Goal: Task Accomplishment & Management: Complete application form

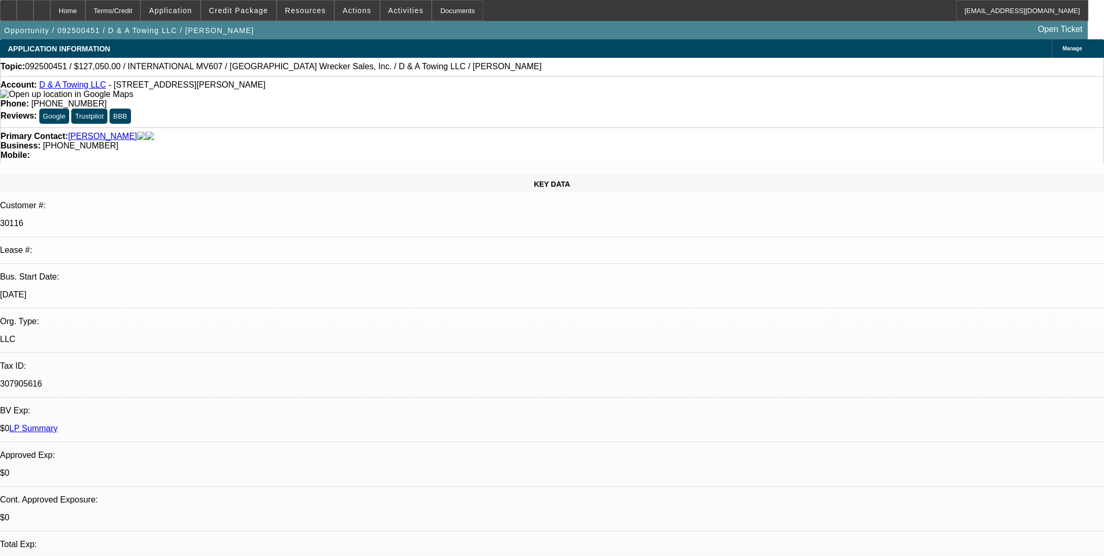
select select "0"
select select "3"
select select "0.1"
select select "4"
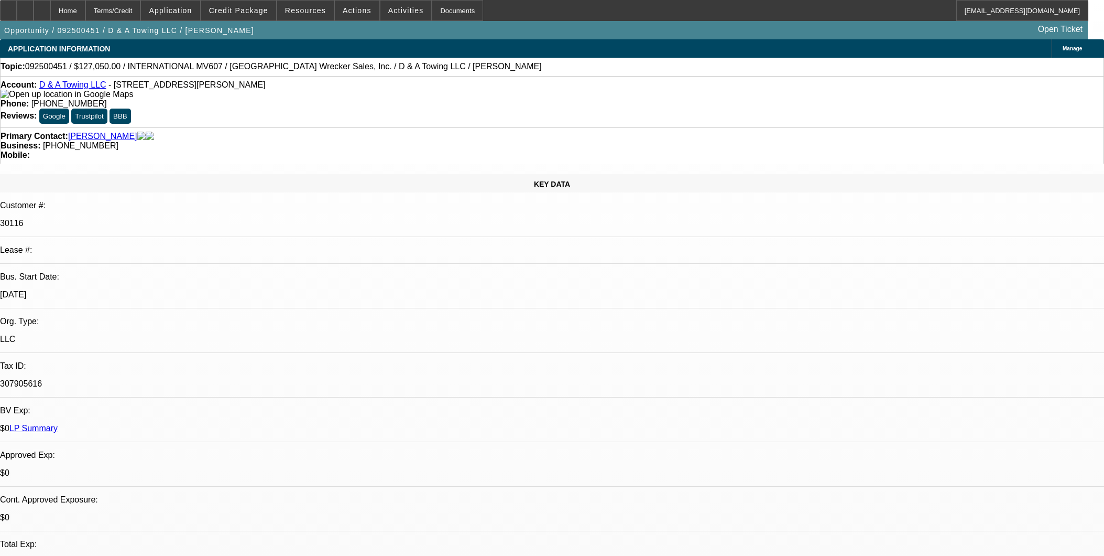
select select "0"
select select "3"
select select "0.2"
select select "17"
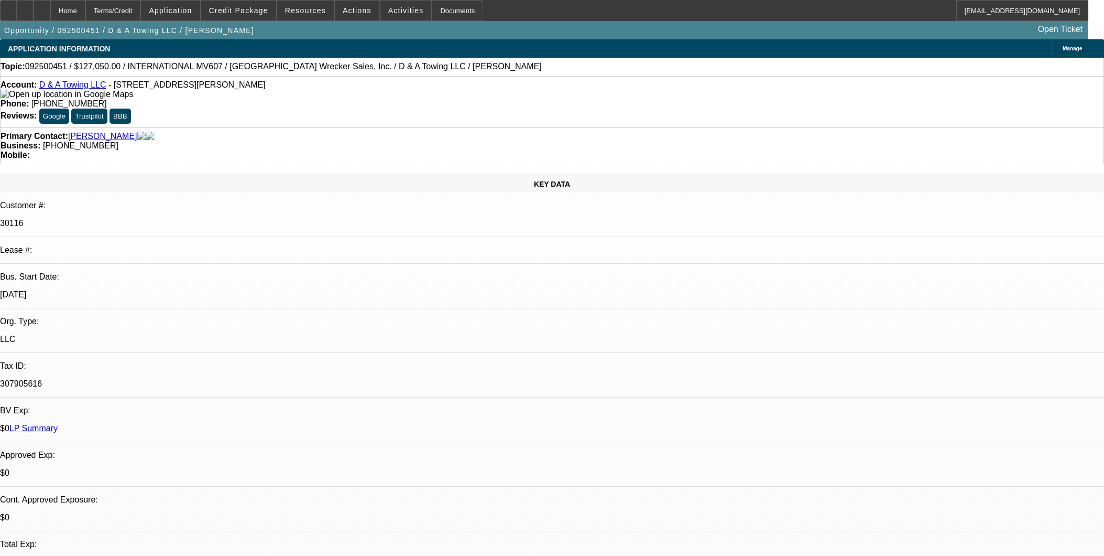
select select "0"
select select "3"
select select "0.15"
select select "16"
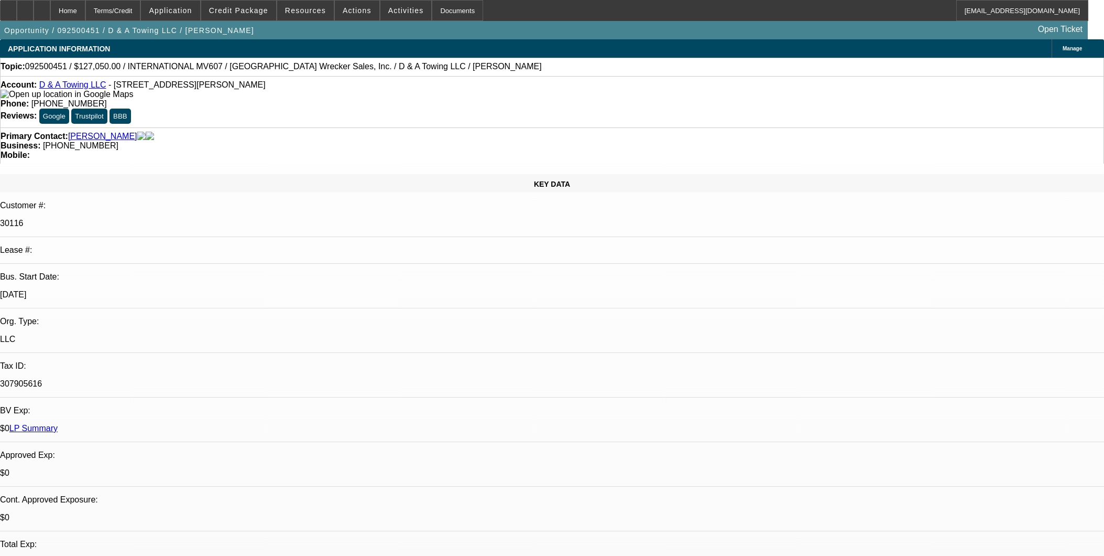
select select "0"
select select "3"
select select "0.1"
select select "4"
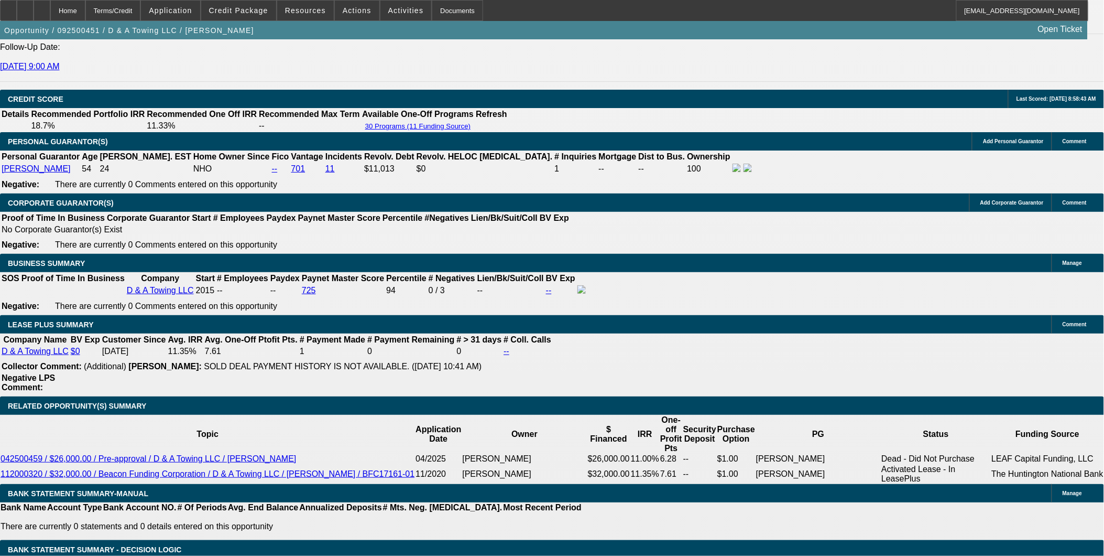
scroll to position [1463, 0]
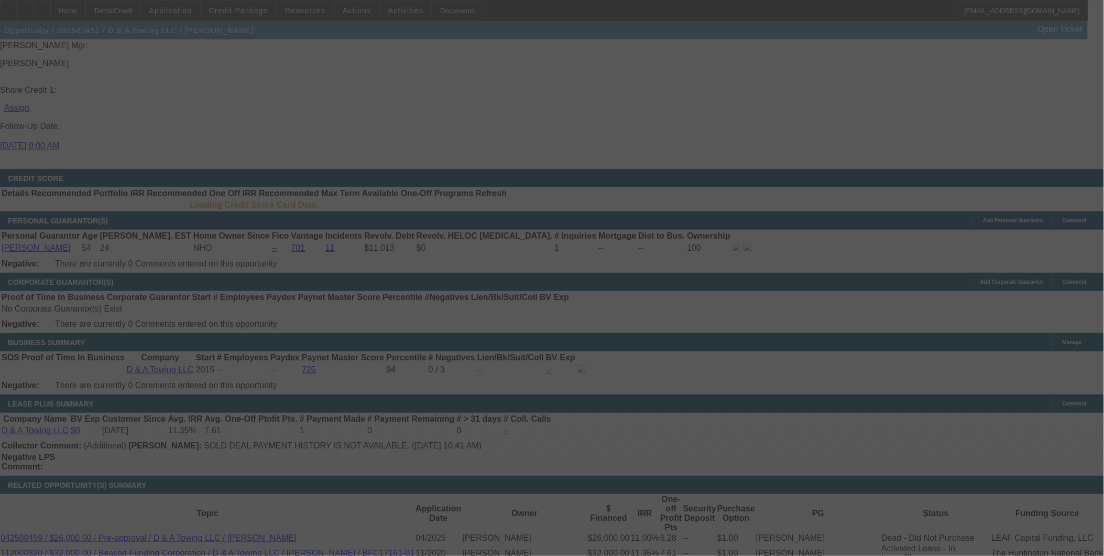
scroll to position [1403, 0]
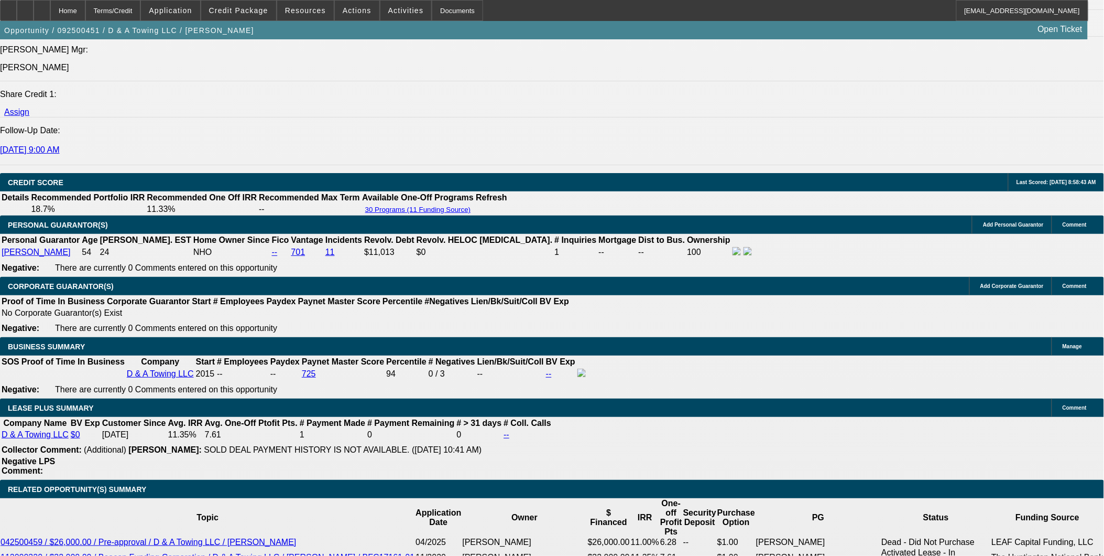
select select "0"
select select "0.2"
select select "0"
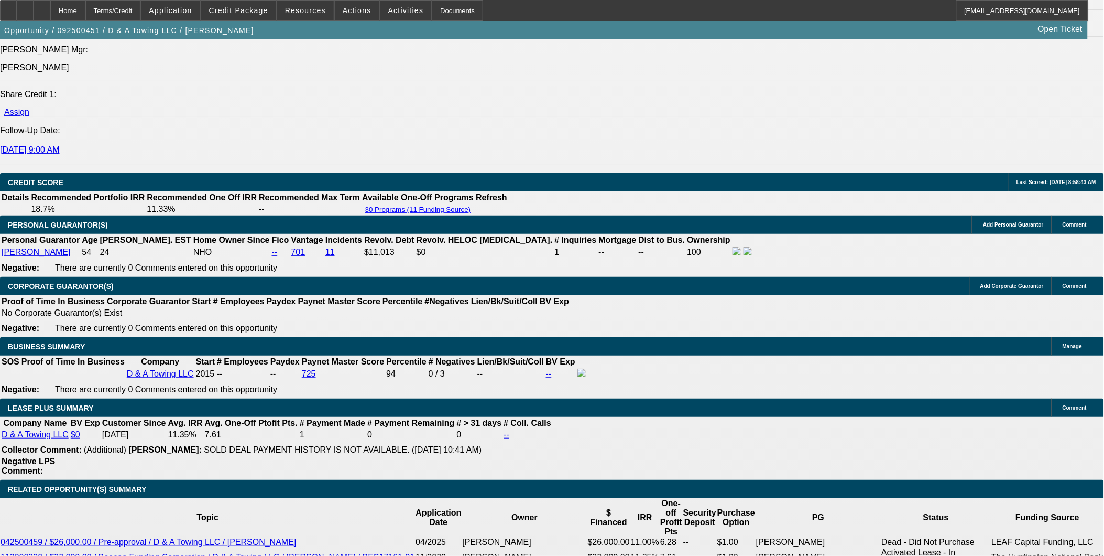
select select "0.15"
select select "0"
select select "0.1"
select select "0"
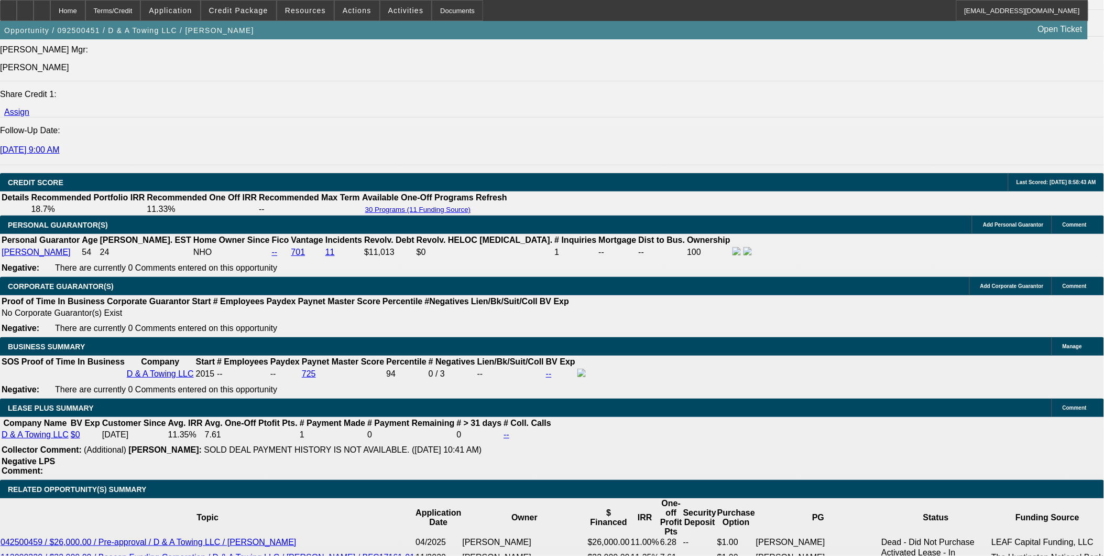
select select "0"
select select "1"
select select "3"
select select "17"
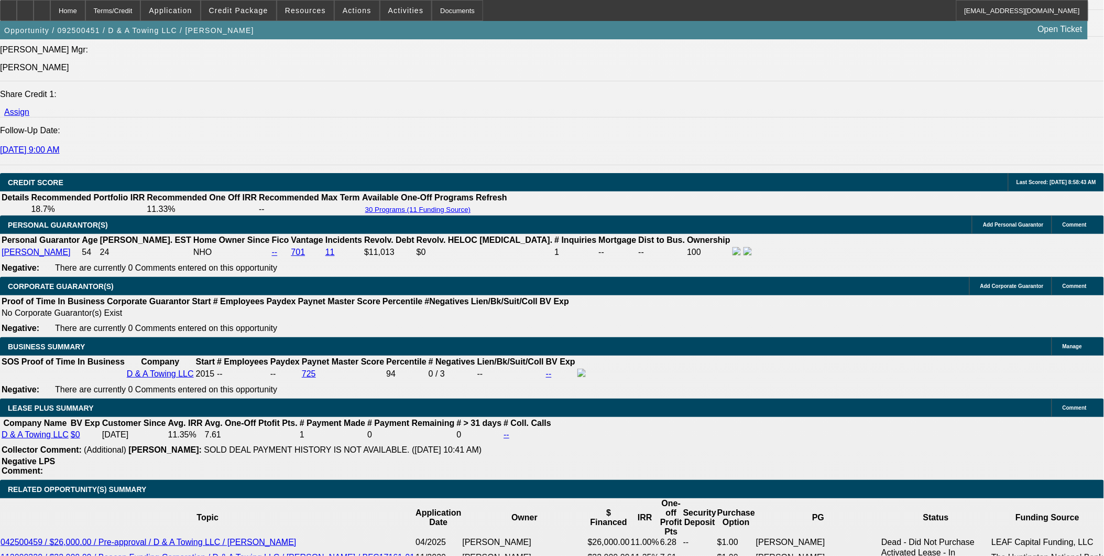
select select "1"
select select "3"
select select "16"
select select "1"
select select "3"
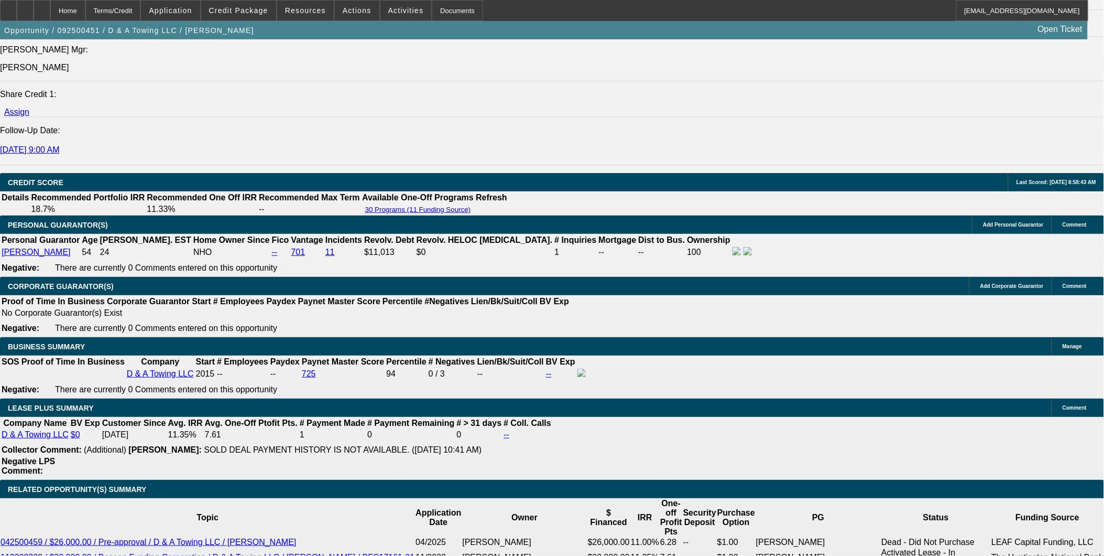
select select "4"
select select "1"
select select "2"
select select "6"
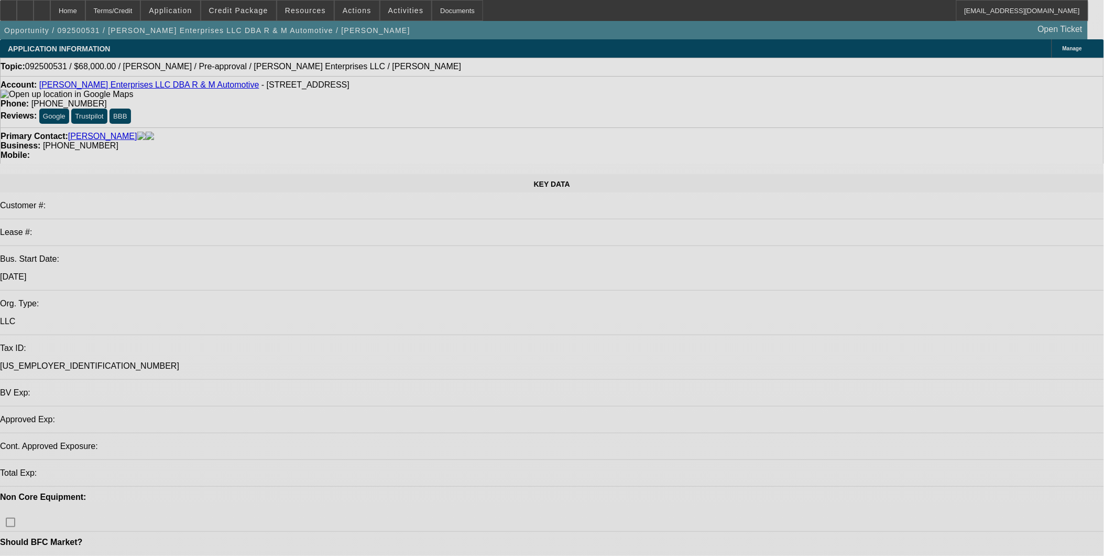
select select "0.15"
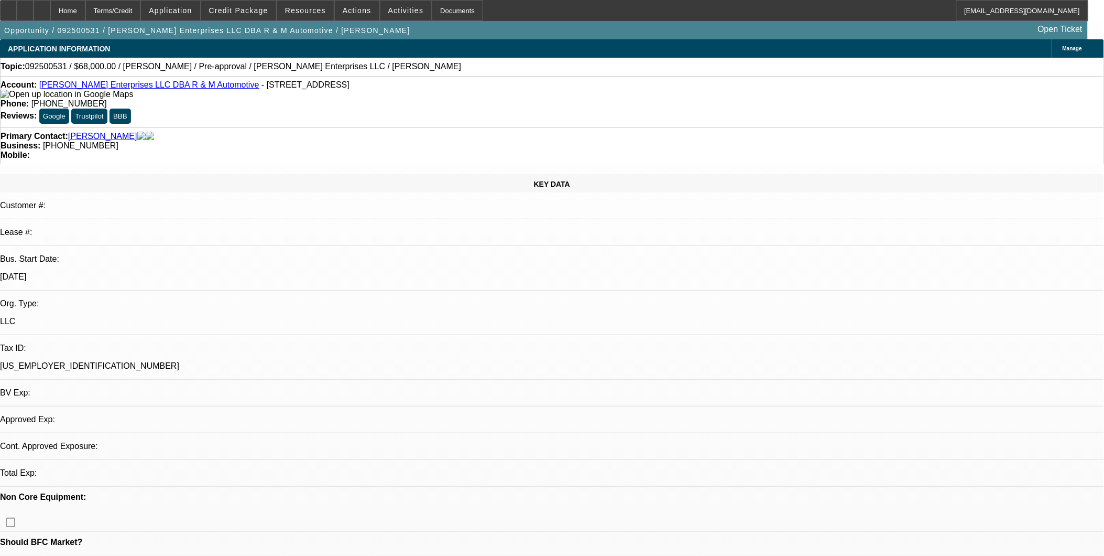
select select "2"
select select "0"
select select "0.15"
select select "2"
select select "0"
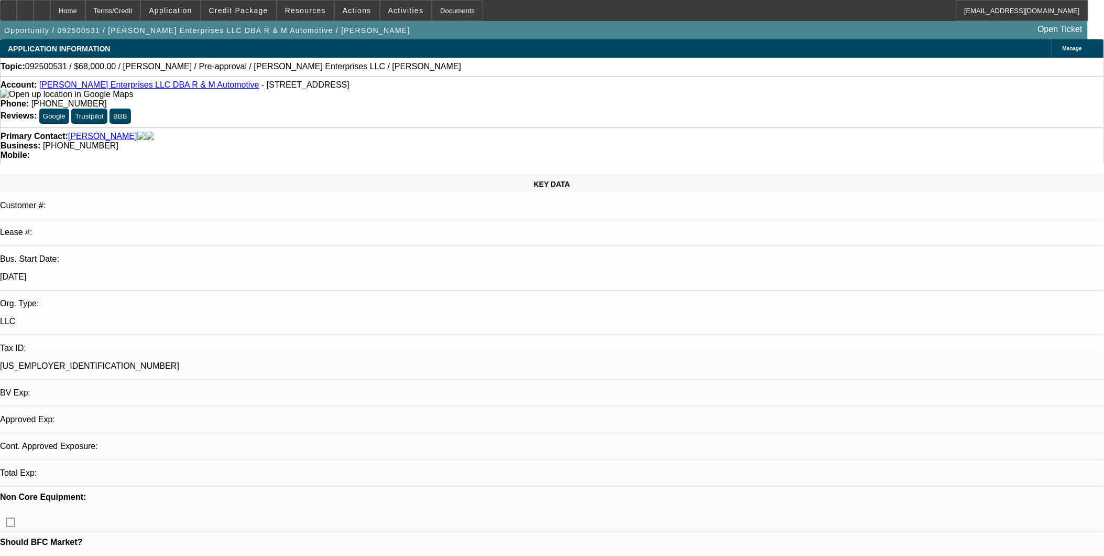
select select "0.15"
select select "2"
select select "0"
select select "1"
select select "2"
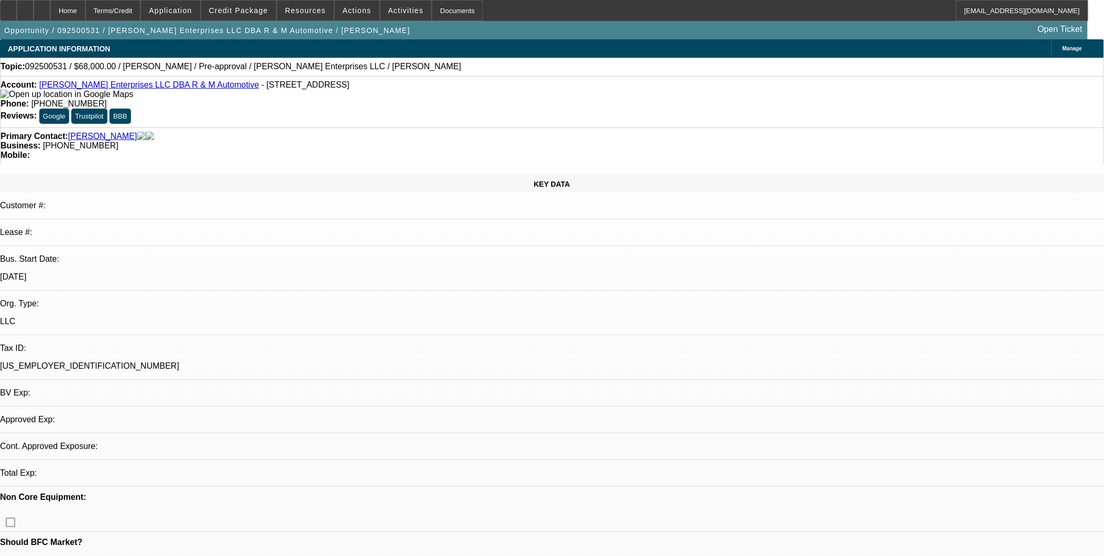
select select "1"
select select "2"
select select "1"
select select "2"
select select "6"
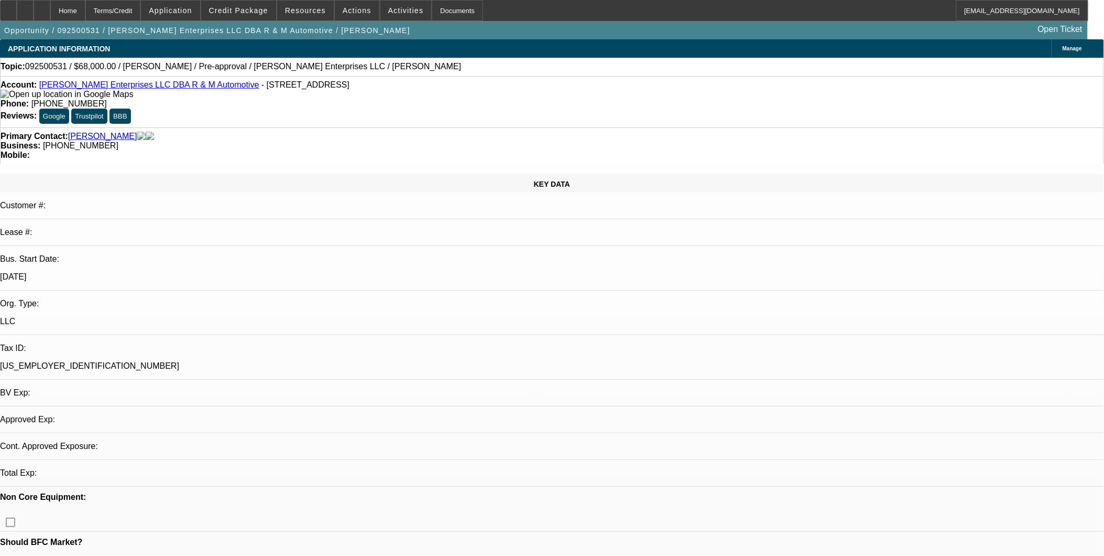
select select "6"
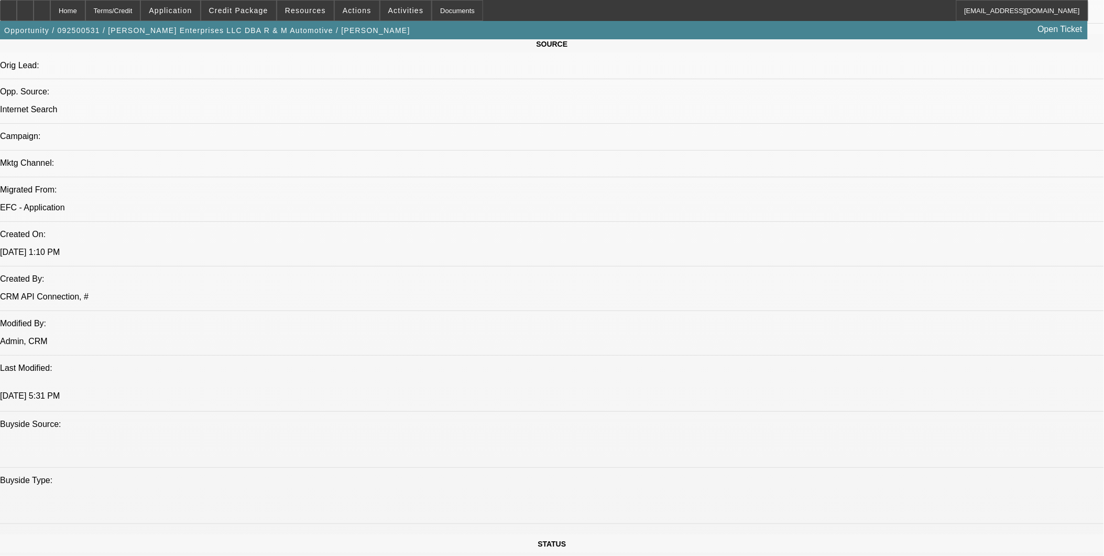
scroll to position [465, 0]
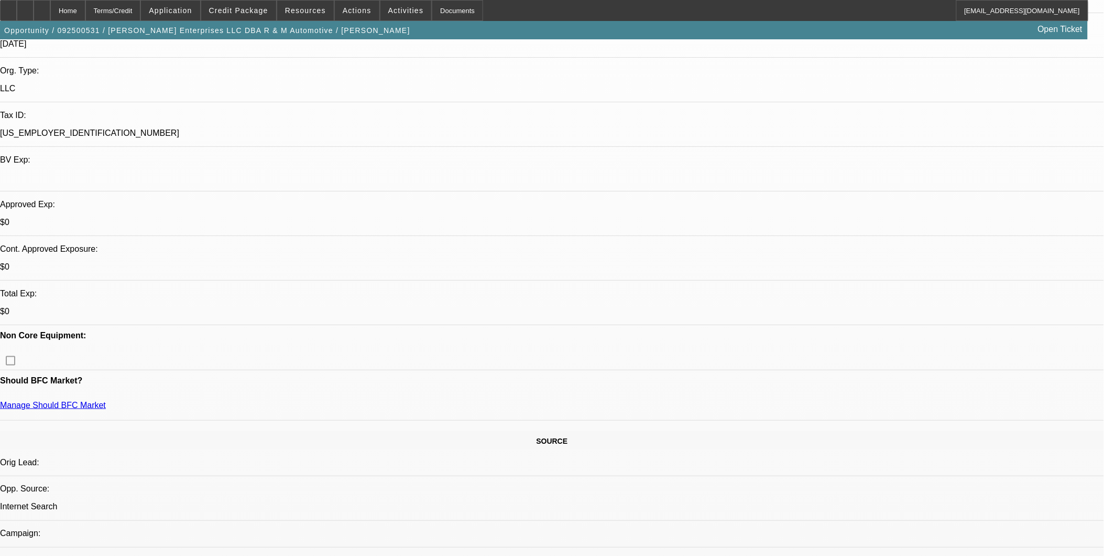
scroll to position [175, 0]
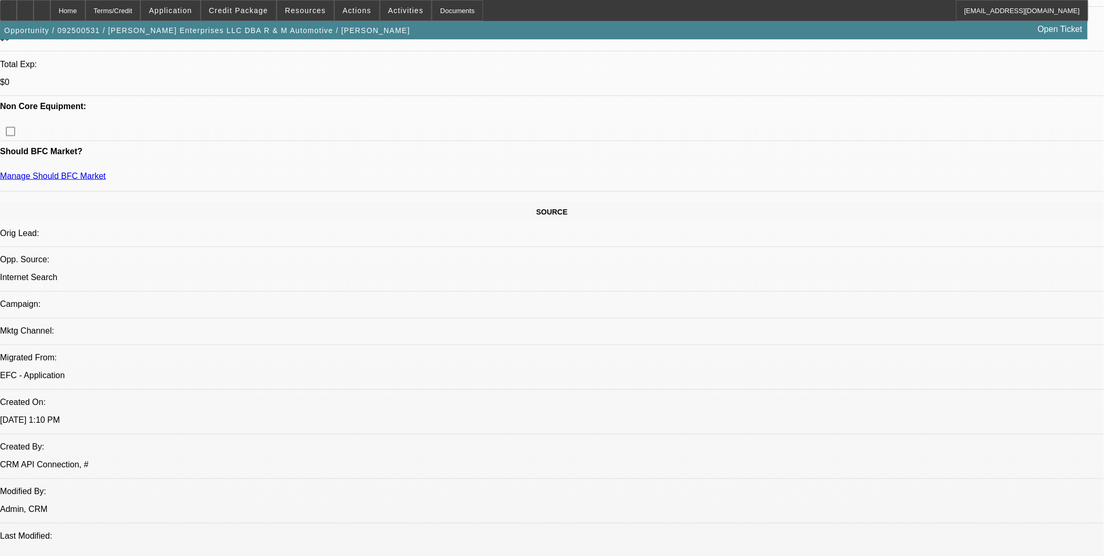
scroll to position [465, 0]
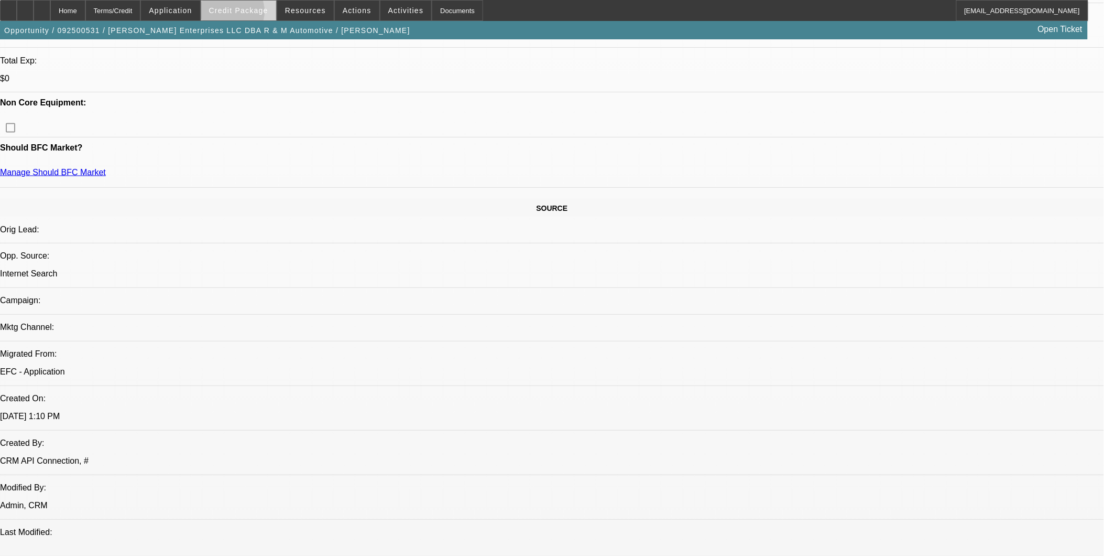
click at [243, 14] on span at bounding box center [238, 10] width 75 height 25
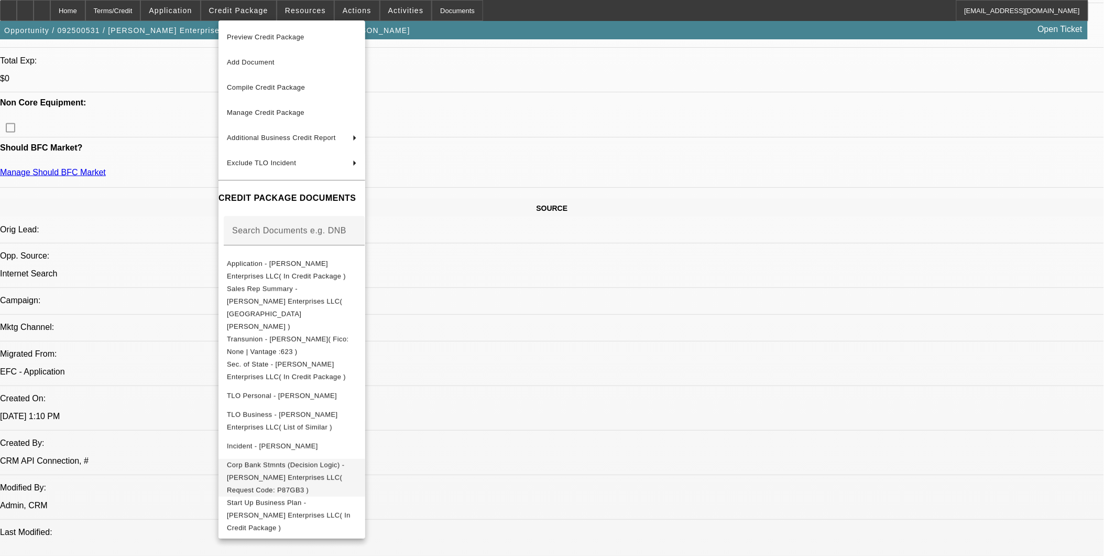
click at [334, 460] on span "Corp Bank Stmnts (Decision Logic) - Coffey Enterprises LLC( Request Code: P87GB…" at bounding box center [285, 476] width 117 height 33
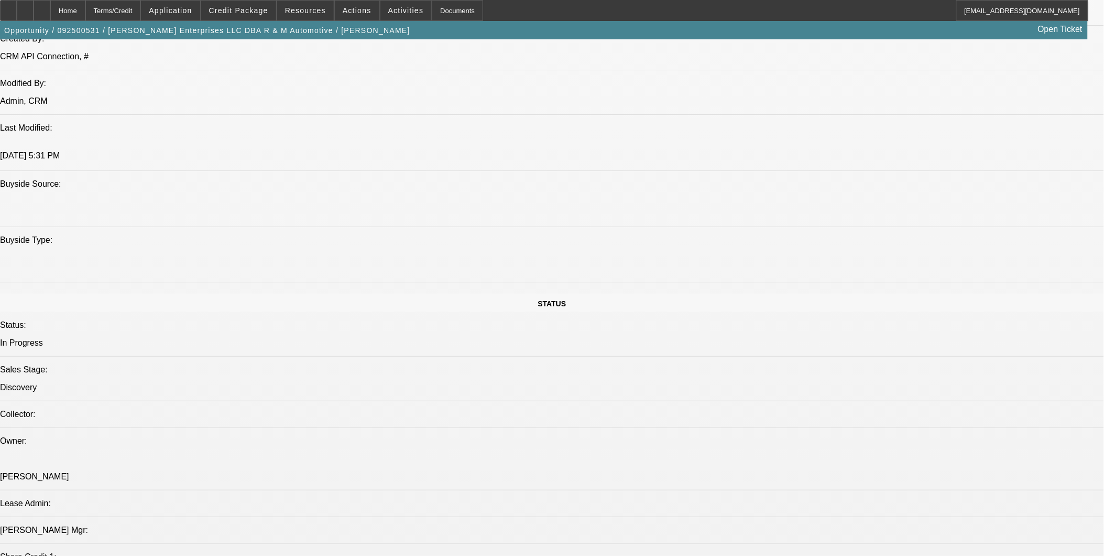
scroll to position [873, 0]
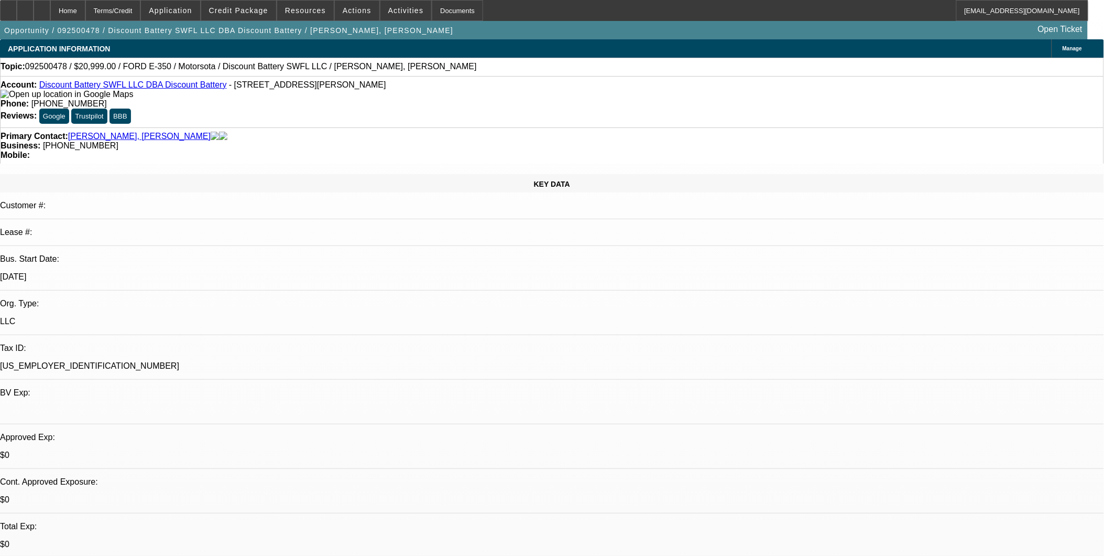
select select "0"
select select "2"
select select "0"
select select "6"
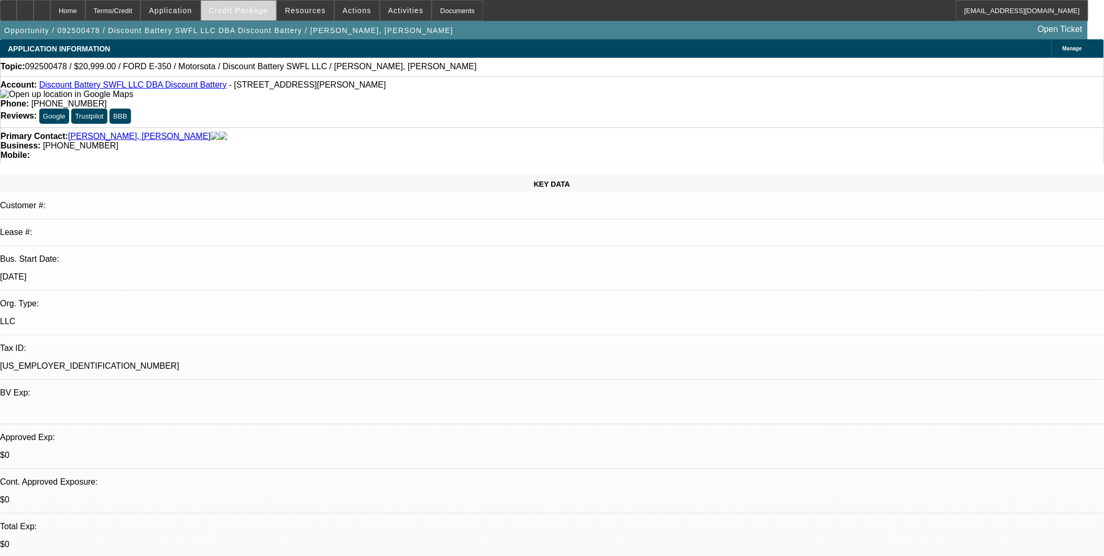
click at [244, 13] on span "Credit Package" at bounding box center [238, 10] width 59 height 8
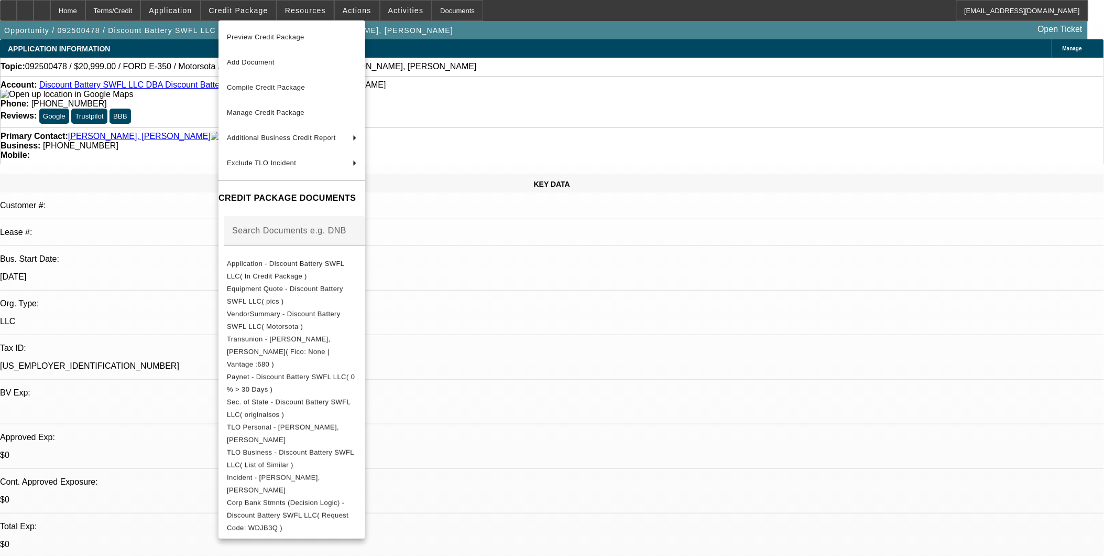
click at [601, 295] on div at bounding box center [552, 278] width 1104 height 556
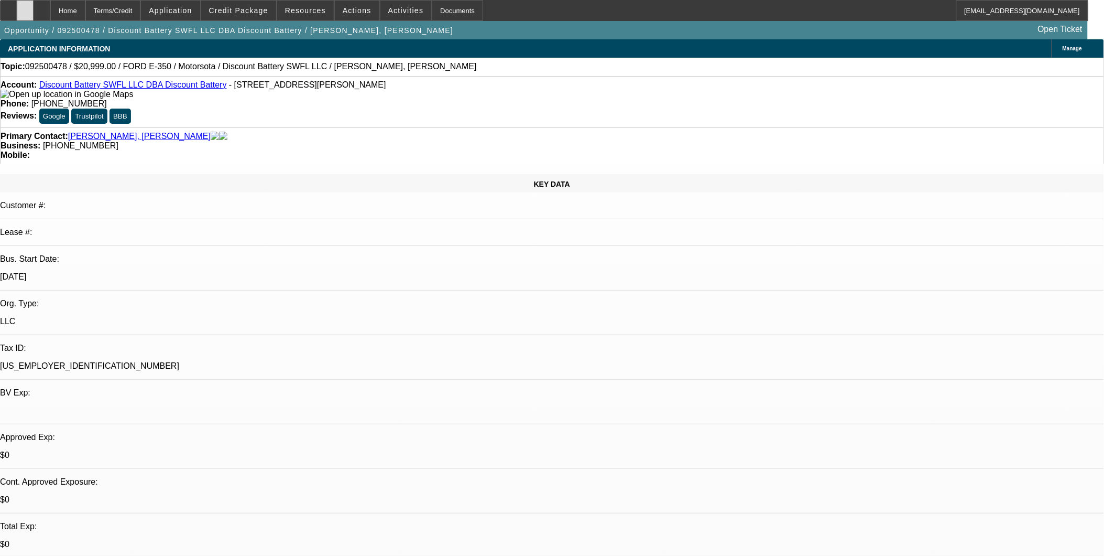
click at [25, 7] on icon at bounding box center [25, 7] width 0 height 0
click at [34, 12] on div at bounding box center [25, 10] width 17 height 21
click at [264, 9] on span "Credit Package" at bounding box center [238, 10] width 59 height 8
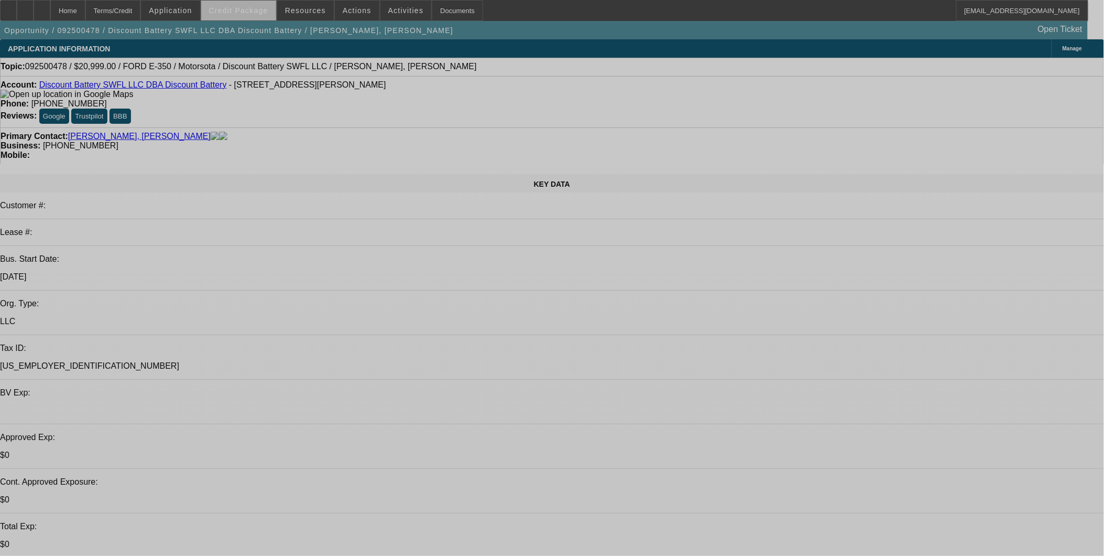
select select "0"
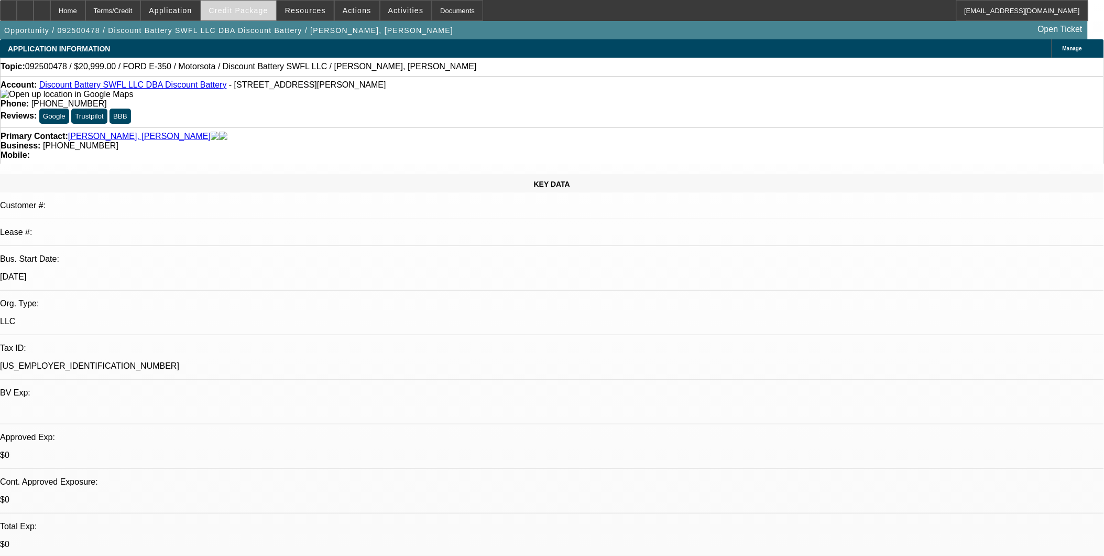
select select "0"
select select "1"
select select "2"
select select "6"
click at [253, 11] on span "Credit Package" at bounding box center [238, 10] width 59 height 8
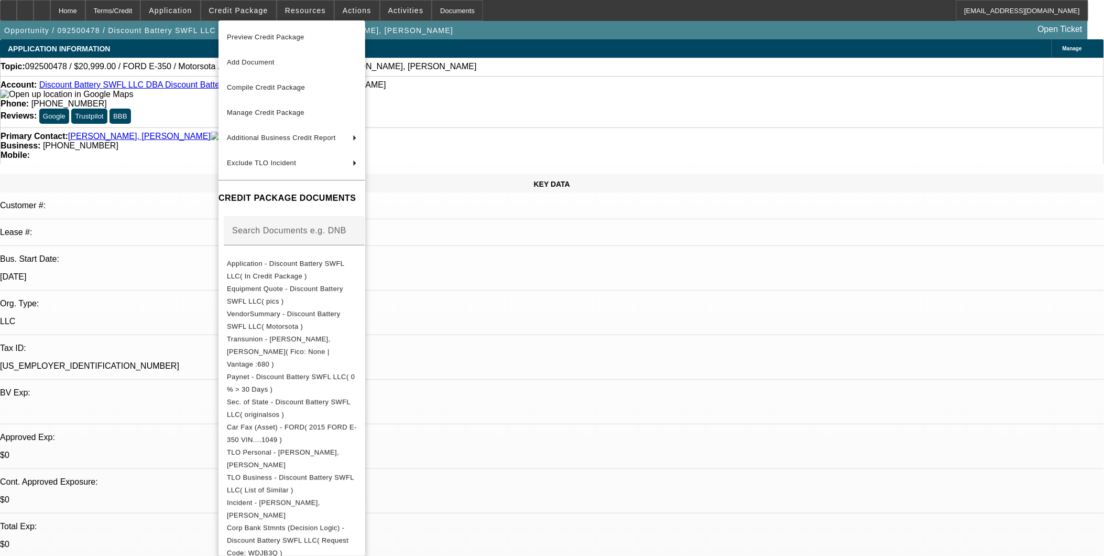
click at [580, 13] on div at bounding box center [552, 278] width 1104 height 556
